Goal: Find specific page/section

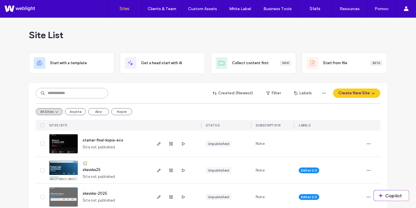
click at [89, 94] on input at bounding box center [72, 93] width 72 height 10
click at [89, 93] on input at bounding box center [72, 93] width 72 height 10
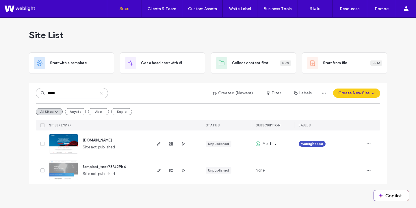
type input "*****"
click at [105, 140] on span "www.plast-metal.pl" at bounding box center [97, 140] width 29 height 4
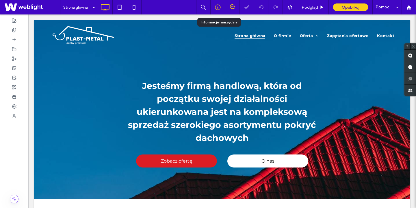
click at [222, 9] on div at bounding box center [218, 7] width 14 height 6
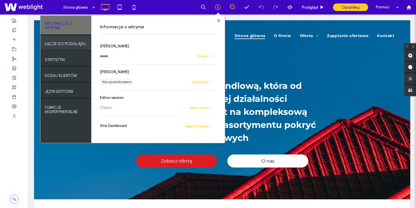
click at [74, 46] on label "ŁĄCZE DO PODGLĄDU" at bounding box center [65, 42] width 41 height 7
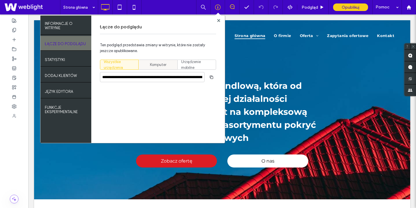
click at [153, 65] on span "Komputer" at bounding box center [158, 65] width 16 height 6
type input "**********"
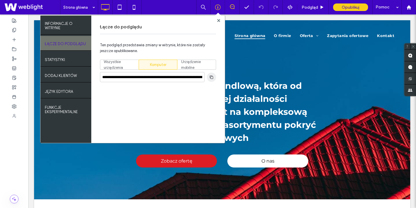
click at [216, 77] on span "button" at bounding box center [211, 77] width 9 height 9
click at [218, 21] on use at bounding box center [218, 20] width 3 height 3
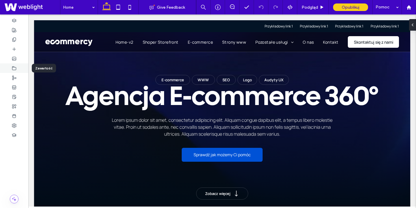
click at [15, 68] on icon at bounding box center [14, 68] width 5 height 5
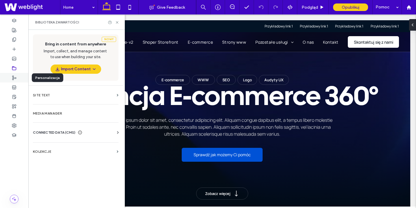
click at [16, 80] on div at bounding box center [14, 78] width 28 height 10
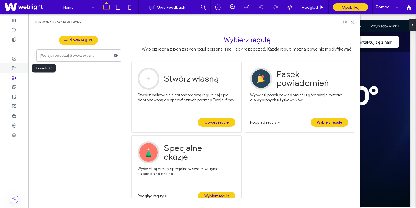
click at [15, 65] on div at bounding box center [14, 68] width 28 height 10
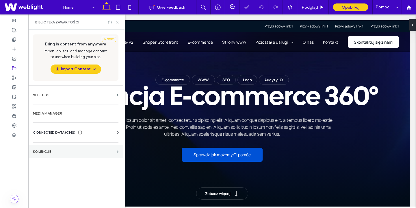
click at [51, 150] on label "KOLEKCJE" at bounding box center [74, 152] width 82 height 4
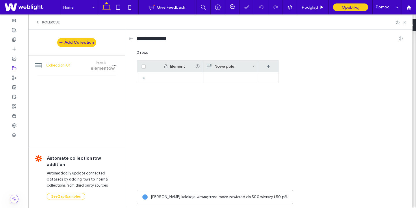
click at [36, 23] on icon at bounding box center [37, 22] width 5 height 5
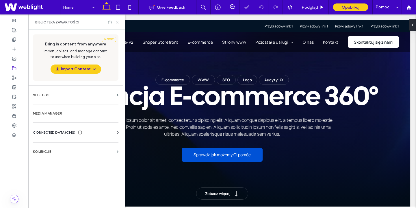
click at [119, 23] on icon at bounding box center [117, 22] width 4 height 4
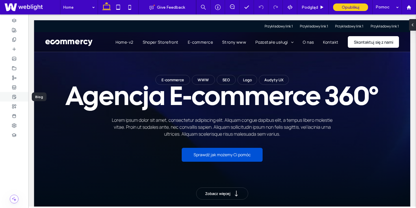
click at [14, 95] on icon at bounding box center [14, 97] width 5 height 5
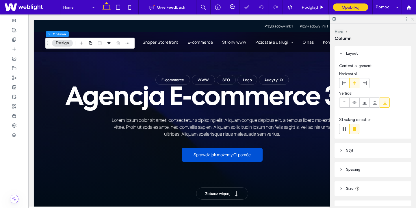
click at [414, 20] on div at bounding box center [373, 18] width 86 height 9
click at [413, 19] on icon at bounding box center [413, 19] width 4 height 4
